Goal: Task Accomplishment & Management: Manage account settings

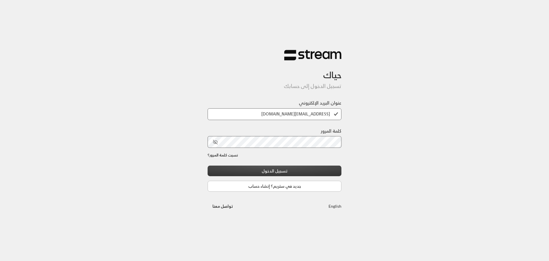
click at [331, 174] on button "تسجيل الدخول" at bounding box center [275, 170] width 134 height 11
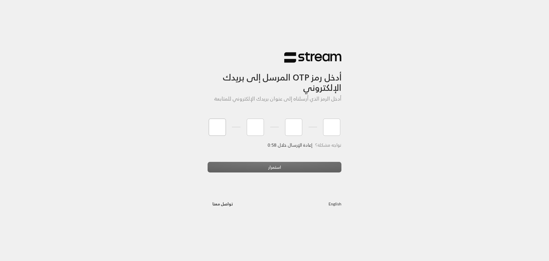
click at [213, 130] on input "tel" at bounding box center [217, 126] width 17 height 17
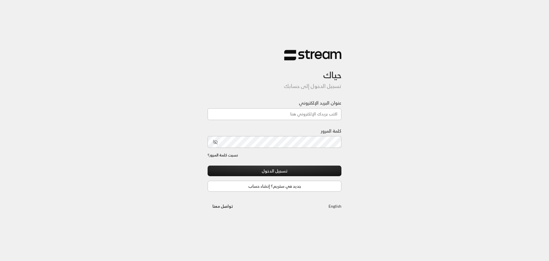
type input "[EMAIL_ADDRESS][DOMAIN_NAME]"
click at [278, 114] on input "[EMAIL_ADDRESS][DOMAIN_NAME]" at bounding box center [275, 114] width 134 height 12
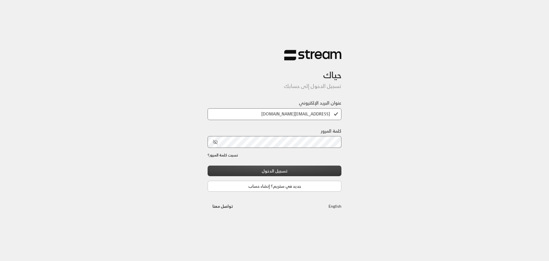
click at [278, 173] on button "تسجيل الدخول" at bounding box center [275, 170] width 134 height 11
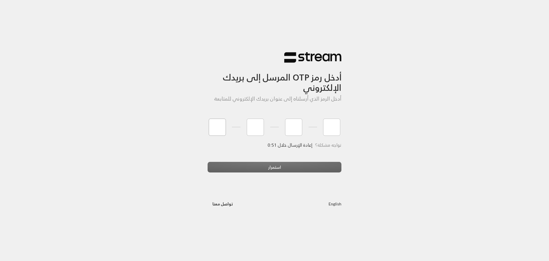
type input "3"
type input "6"
type input "7"
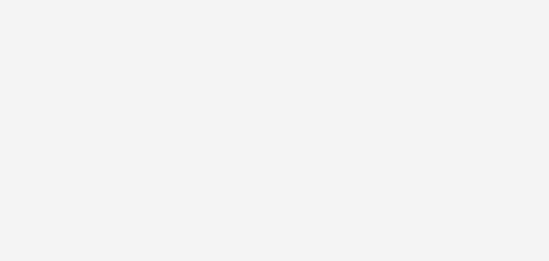
click at [265, 167] on div "أدخل رمز OTP المرسل إلى بريدك الإلكتروني أدخل الرمز الذي أرسلناه إلى عنوان بريد…" at bounding box center [274, 130] width 549 height 261
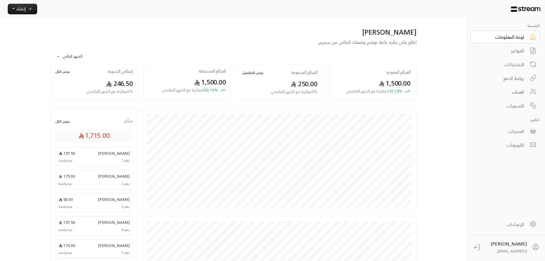
click at [521, 48] on div "الفواتير" at bounding box center [501, 50] width 46 height 7
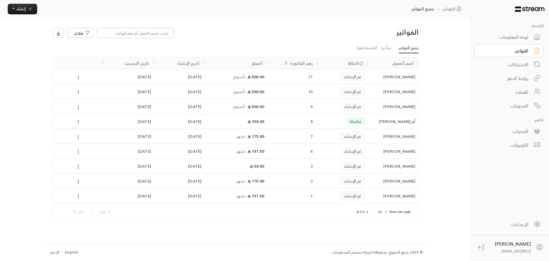
click at [521, 78] on div "روابط الدفع" at bounding box center [505, 78] width 46 height 7
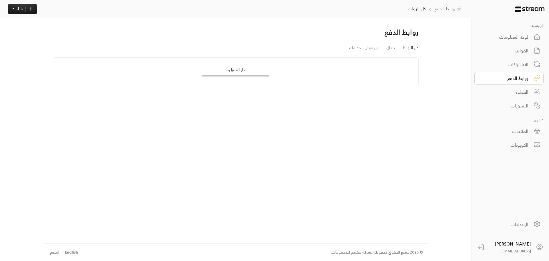
click at [521, 68] on div "الاشتراكات" at bounding box center [505, 64] width 46 height 7
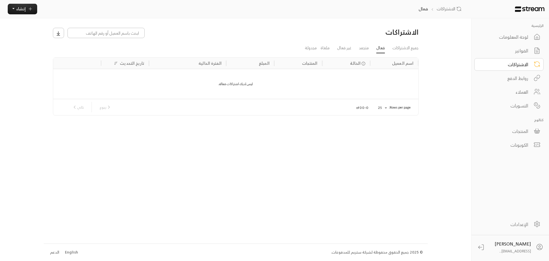
click at [525, 91] on div "العملاء" at bounding box center [505, 91] width 46 height 7
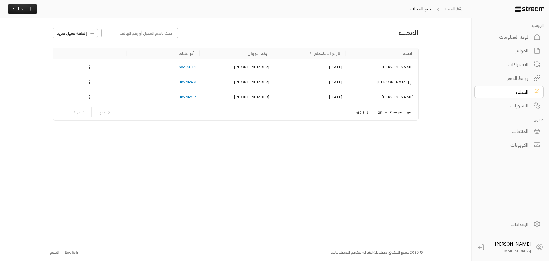
click at [88, 95] on icon at bounding box center [89, 96] width 5 height 5
click at [91, 116] on li "حذف" at bounding box center [97, 116] width 18 height 9
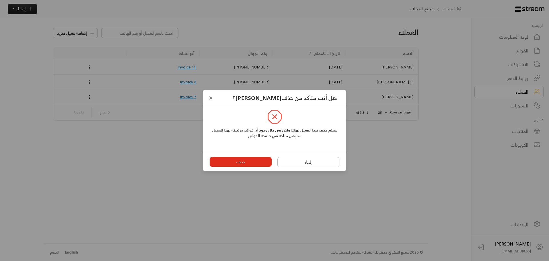
click at [247, 161] on button "حذف" at bounding box center [241, 162] width 62 height 10
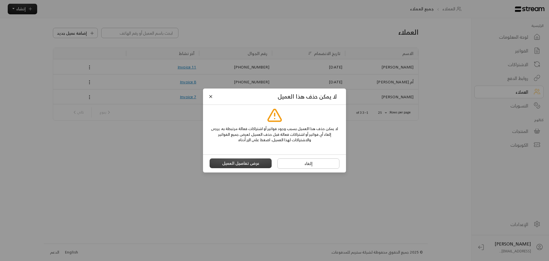
click at [252, 163] on button "عرض تفاصيل العميل" at bounding box center [241, 163] width 62 height 10
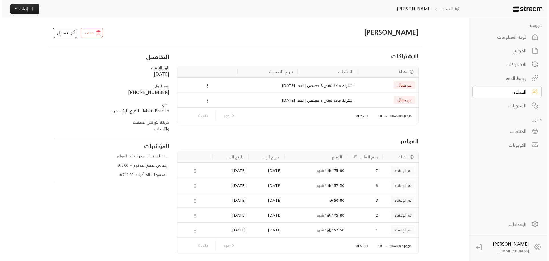
scroll to position [19, 0]
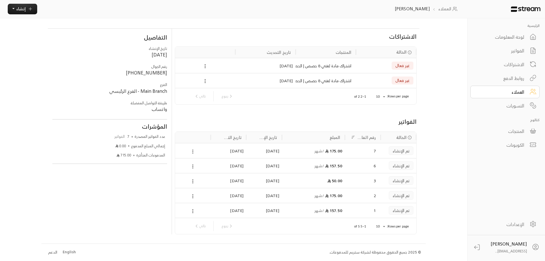
click at [194, 154] on button at bounding box center [192, 150] width 5 height 7
click at [196, 161] on li "عرض" at bounding box center [201, 161] width 18 height 9
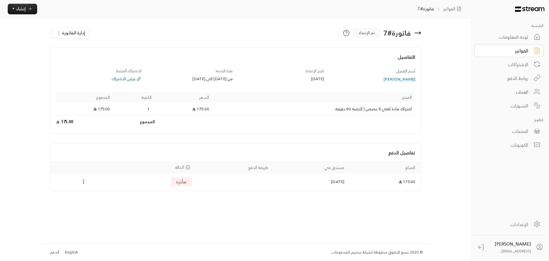
click at [79, 184] on div "Payments" at bounding box center [84, 181] width 60 height 7
click at [81, 183] on icon "Payments" at bounding box center [84, 181] width 6 height 6
click at [101, 192] on li "تغيير الحالة الى مدفوعة" at bounding box center [105, 191] width 47 height 9
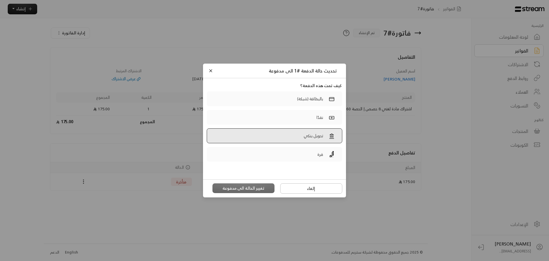
click at [308, 135] on p "تحويل بنكي" at bounding box center [313, 135] width 19 height 6
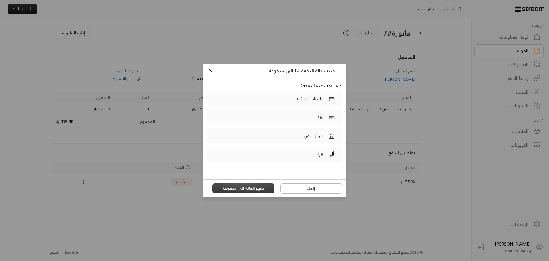
click at [251, 186] on button "تغيير الحالة الى مدفوعة" at bounding box center [244, 188] width 62 height 10
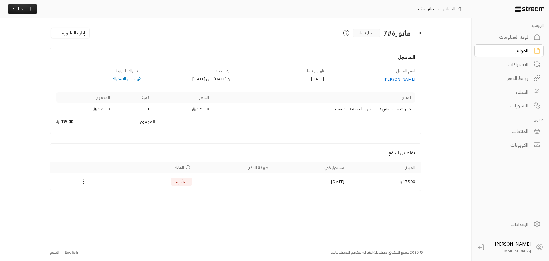
click at [440, 103] on div "الرئيسية لوحة المعلومات الفواتير الاشتراكات روابط الدفع العملاء التسويات كتالوج…" at bounding box center [275, 130] width 462 height 261
click at [520, 64] on div "الاشتراكات" at bounding box center [505, 64] width 46 height 7
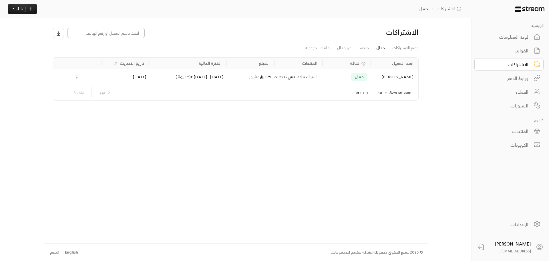
click at [78, 79] on icon at bounding box center [76, 77] width 5 height 5
click at [88, 100] on li "إلغاء" at bounding box center [85, 96] width 18 height 9
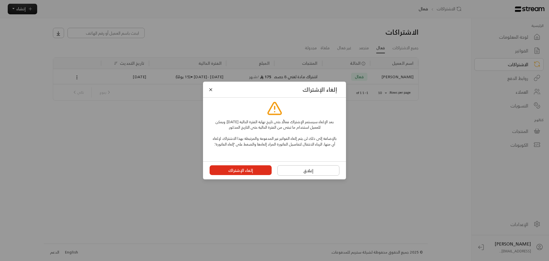
click at [248, 172] on button "إلغاء الإشتراك" at bounding box center [241, 170] width 62 height 10
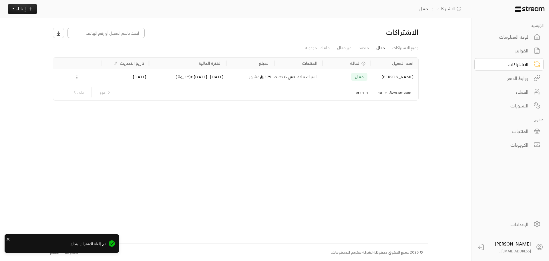
click at [76, 72] on div at bounding box center [77, 76] width 42 height 15
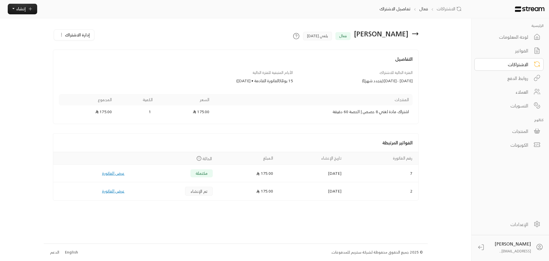
click at [526, 53] on div "الفواتير" at bounding box center [505, 50] width 46 height 7
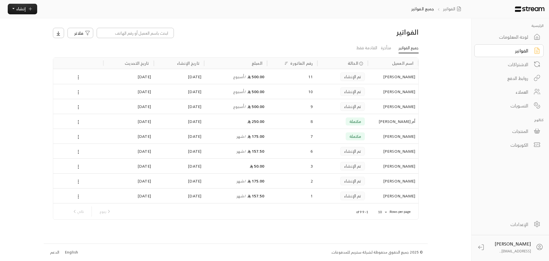
click at [523, 63] on div "الاشتراكات" at bounding box center [505, 64] width 46 height 7
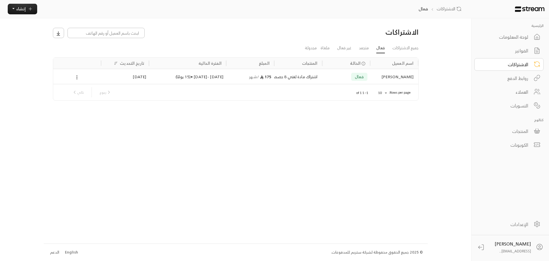
click at [521, 94] on div "العملاء" at bounding box center [505, 91] width 46 height 7
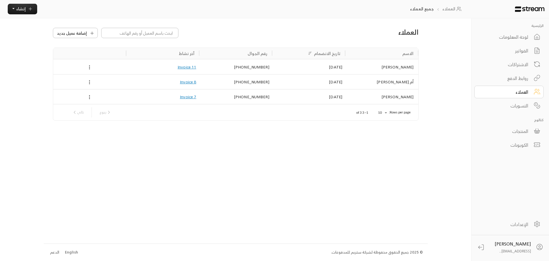
click at [86, 100] on div at bounding box center [89, 96] width 67 height 15
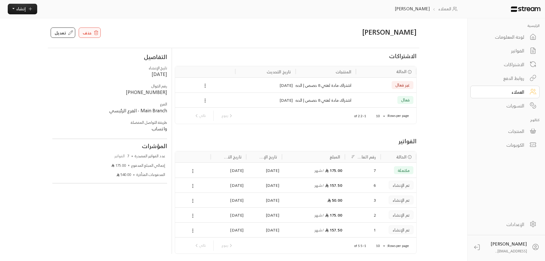
click at [89, 32] on span "حذف" at bounding box center [87, 33] width 9 height 6
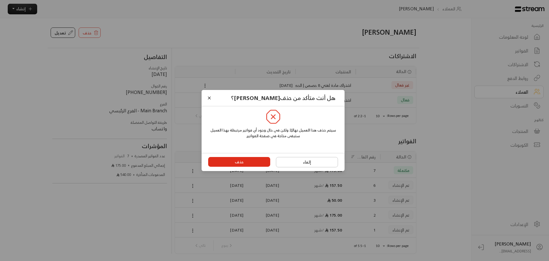
click at [253, 159] on button "حذف" at bounding box center [239, 162] width 62 height 10
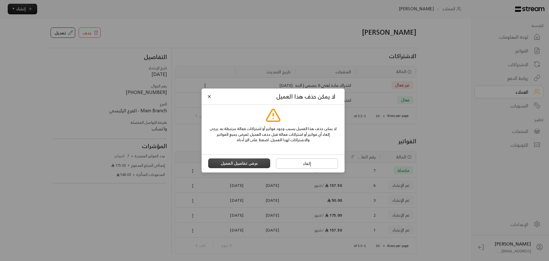
click at [253, 159] on button "عرض تفاصيل العميل" at bounding box center [239, 163] width 62 height 10
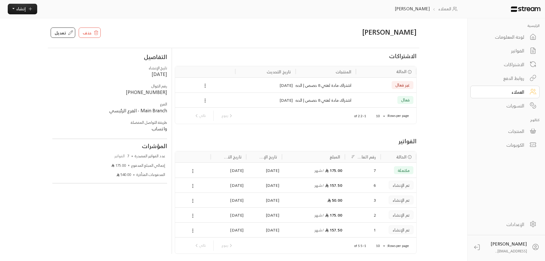
click at [196, 182] on div at bounding box center [193, 185] width 30 height 15
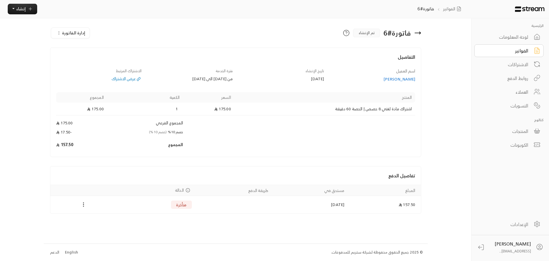
click at [80, 204] on div "Payments" at bounding box center [84, 204] width 60 height 7
click at [85, 205] on icon "Payments" at bounding box center [84, 204] width 6 height 6
drag, startPoint x: 98, startPoint y: 216, endPoint x: 115, endPoint y: 216, distance: 16.9
click at [99, 216] on li "تغيير الحالة الى مدفوعة" at bounding box center [105, 214] width 47 height 9
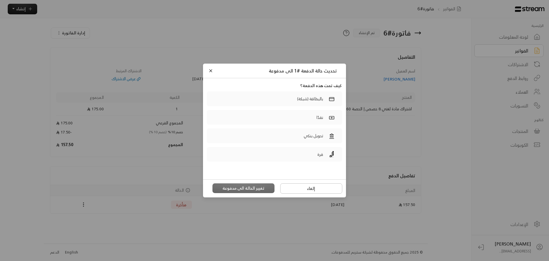
click at [325, 106] on div "بالبطاقة (شبكة)" at bounding box center [274, 100] width 139 height 19
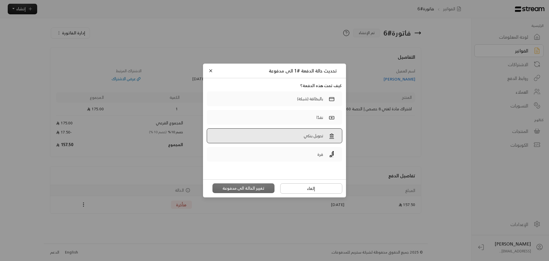
drag, startPoint x: 323, startPoint y: 114, endPoint x: 318, endPoint y: 129, distance: 15.7
click at [323, 115] on div "نقدًا" at bounding box center [326, 117] width 24 height 9
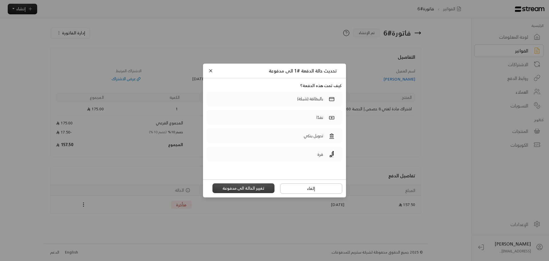
click at [243, 186] on button "تغيير الحالة الى مدفوعة" at bounding box center [244, 188] width 62 height 10
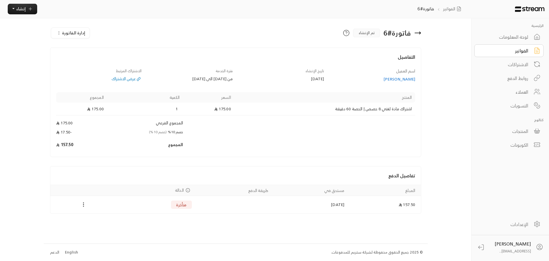
click at [518, 51] on div "الفواتير" at bounding box center [505, 50] width 46 height 7
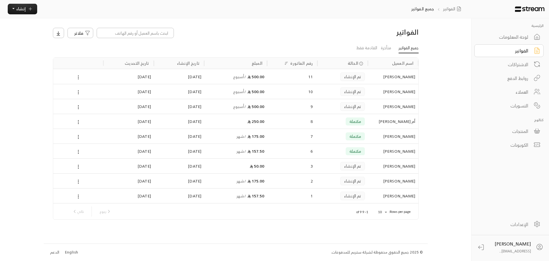
click at [78, 74] on button at bounding box center [78, 77] width 5 height 7
click at [84, 86] on li "عرض" at bounding box center [86, 87] width 18 height 9
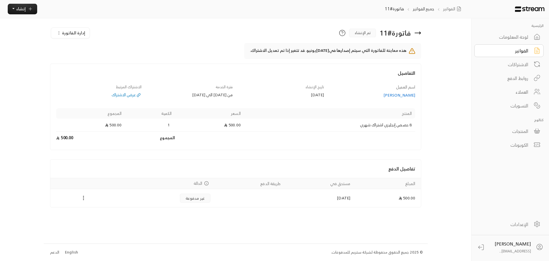
click at [81, 198] on icon "Payments" at bounding box center [84, 198] width 6 height 6
click at [99, 205] on li "تغيير الحالة الى مدفوعة" at bounding box center [105, 207] width 47 height 9
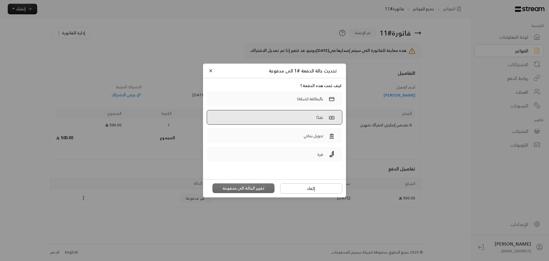
click at [307, 115] on label "نقدًا" at bounding box center [275, 117] width 136 height 15
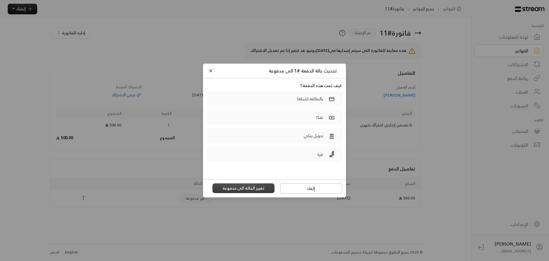
click at [240, 187] on button "تغيير الحالة الى مدفوعة" at bounding box center [244, 188] width 62 height 10
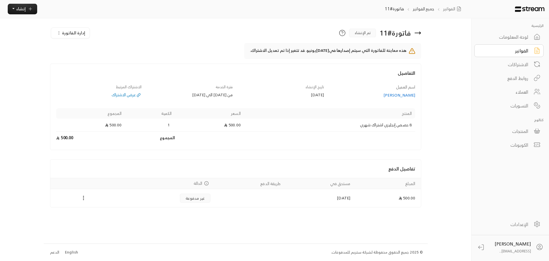
click at [520, 52] on div "الفواتير" at bounding box center [505, 50] width 46 height 7
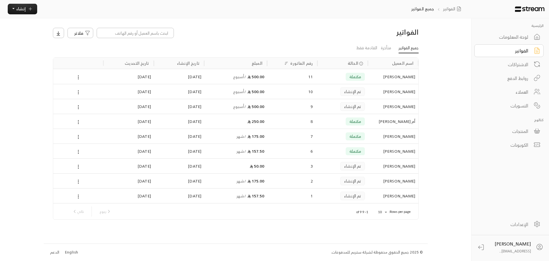
click at [533, 35] on icon at bounding box center [536, 36] width 7 height 11
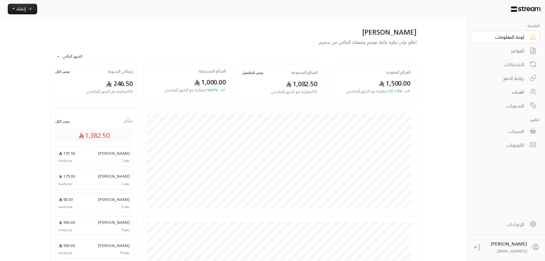
click at [102, 83] on div "246.50 0 % مقارنة مع الشهر الماضي" at bounding box center [94, 87] width 78 height 16
click at [535, 106] on icon at bounding box center [532, 105] width 7 height 7
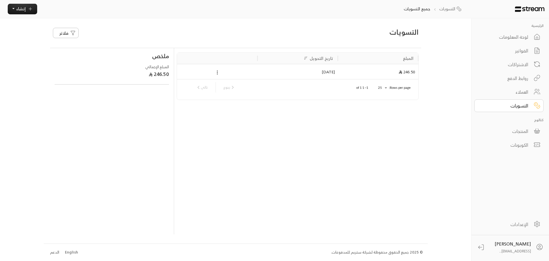
click at [239, 70] on div at bounding box center [217, 71] width 75 height 15
click at [218, 73] on icon at bounding box center [217, 72] width 5 height 5
click at [222, 82] on li "تحميل التقرير" at bounding box center [232, 82] width 33 height 9
click at [225, 89] on li "تحميل الفاتورة" at bounding box center [232, 91] width 33 height 9
click at [210, 74] on div at bounding box center [217, 71] width 75 height 15
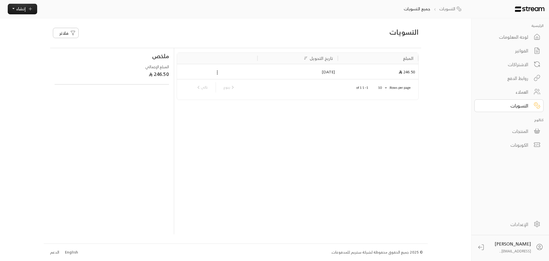
click at [508, 93] on div "العملاء" at bounding box center [505, 91] width 46 height 7
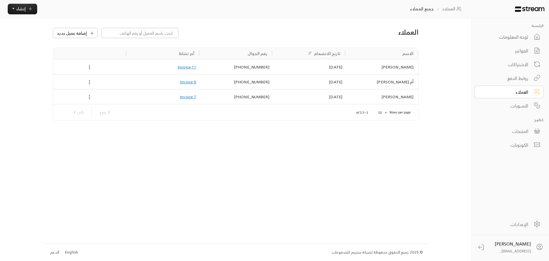
click at [518, 68] on div "الاشتراكات" at bounding box center [505, 64] width 46 height 7
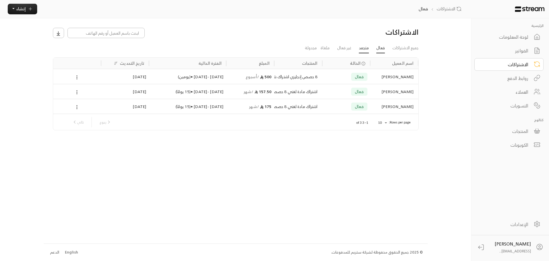
click at [368, 49] on link "متجمد" at bounding box center [364, 48] width 10 height 10
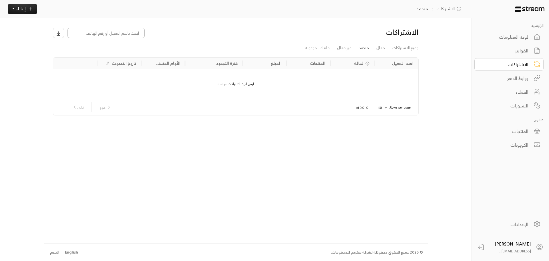
click at [374, 48] on li "فعال" at bounding box center [381, 48] width 16 height 10
click at [376, 47] on link "فعال" at bounding box center [380, 48] width 9 height 10
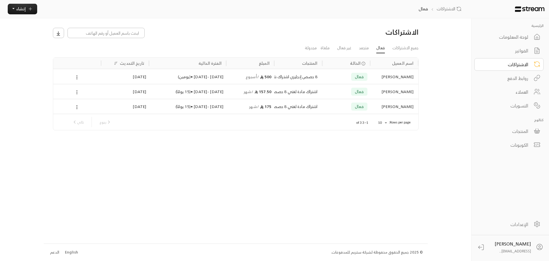
click at [76, 89] on button at bounding box center [76, 91] width 5 height 7
click at [80, 105] on link "عرض" at bounding box center [85, 102] width 18 height 9
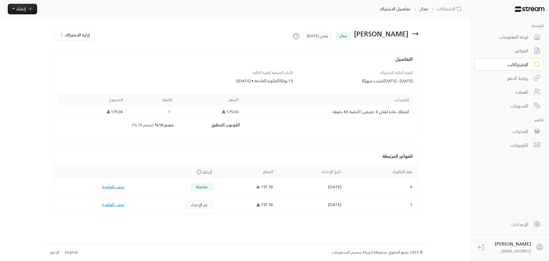
click at [517, 51] on div "الفواتير" at bounding box center [505, 50] width 46 height 7
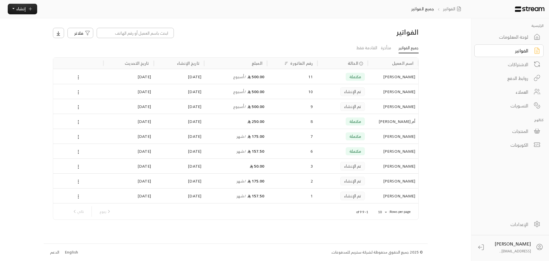
click at [526, 38] on div "لوحة المعلومات" at bounding box center [505, 36] width 46 height 7
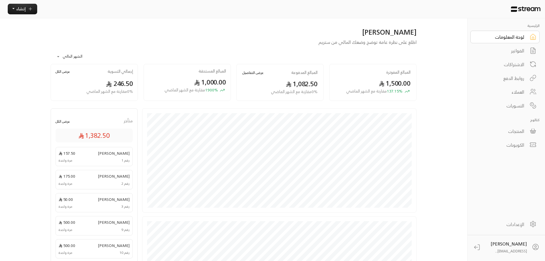
click at [515, 103] on div "التسويات" at bounding box center [501, 105] width 46 height 7
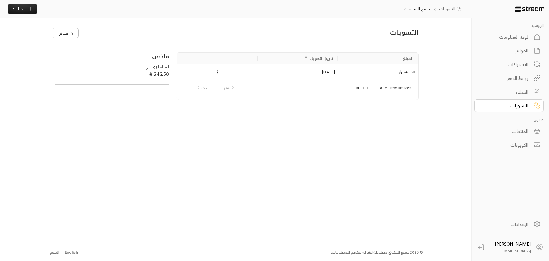
click at [214, 70] on div at bounding box center [217, 71] width 75 height 15
click at [216, 72] on icon at bounding box center [217, 72] width 5 height 5
click at [229, 94] on li "تحميل الفاتورة" at bounding box center [232, 91] width 33 height 9
click at [510, 38] on div "لوحة المعلومات" at bounding box center [505, 36] width 46 height 7
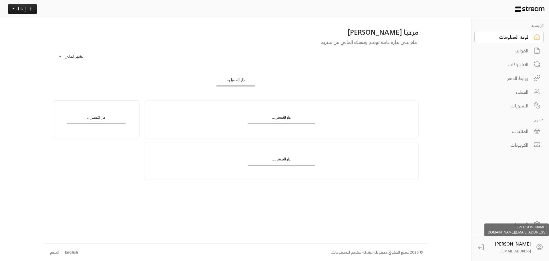
click at [517, 253] on span "[EMAIL_ADDRESS]..." at bounding box center [515, 250] width 31 height 6
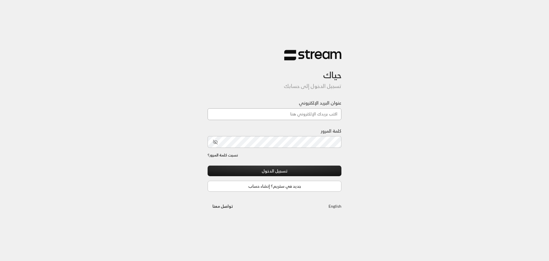
click at [305, 114] on input "عنوان البريد الإلكتروني" at bounding box center [275, 114] width 134 height 12
type input "[EMAIL_ADDRESS][DOMAIN_NAME]"
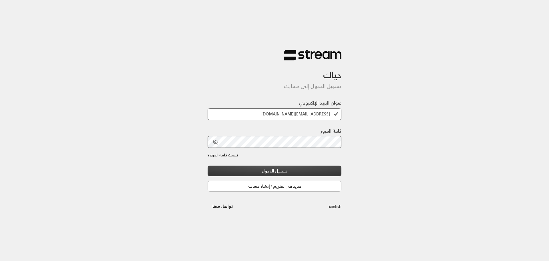
click at [301, 169] on button "تسجيل الدخول" at bounding box center [275, 170] width 134 height 11
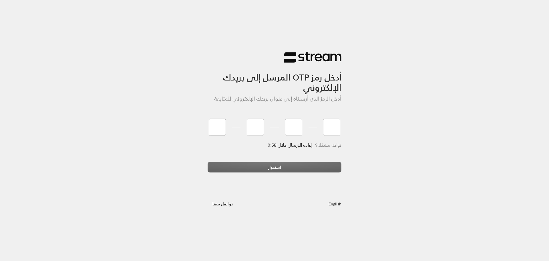
click at [214, 127] on input "tel" at bounding box center [217, 126] width 17 height 17
type input "2"
type input "1"
type input "5"
type input "2"
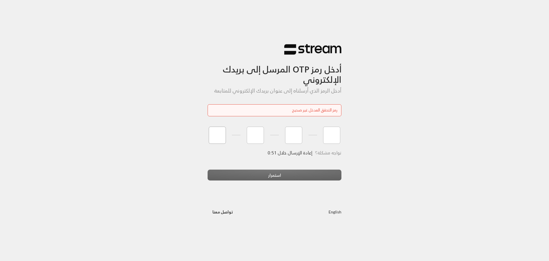
click at [217, 135] on input "tel" at bounding box center [217, 134] width 17 height 17
type input "7"
type input "9"
type input "7"
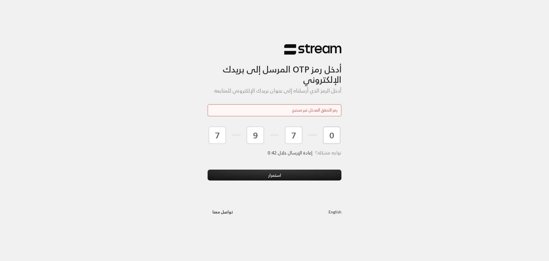
type input "0"
click at [266, 166] on div "تواجه مشكلة؟ إعادة الإرسال خلال 0:42" at bounding box center [275, 159] width 134 height 19
click at [267, 174] on button "استمرار" at bounding box center [275, 174] width 134 height 11
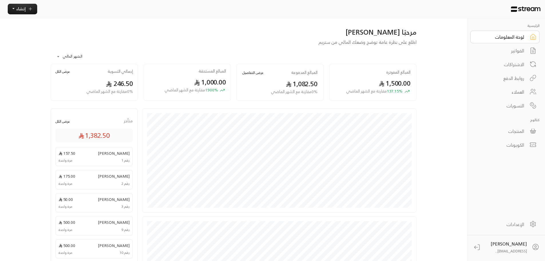
click at [524, 225] on link "الإعدادات" at bounding box center [504, 224] width 69 height 13
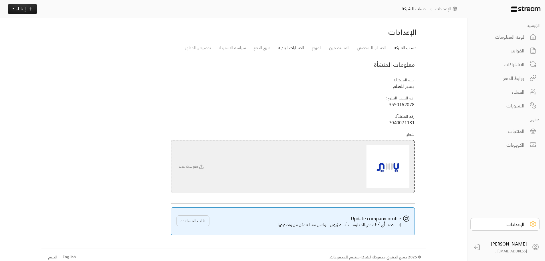
click at [279, 46] on link "الحسابات البنكية" at bounding box center [291, 48] width 26 height 10
